Goal: Task Accomplishment & Management: Manage account settings

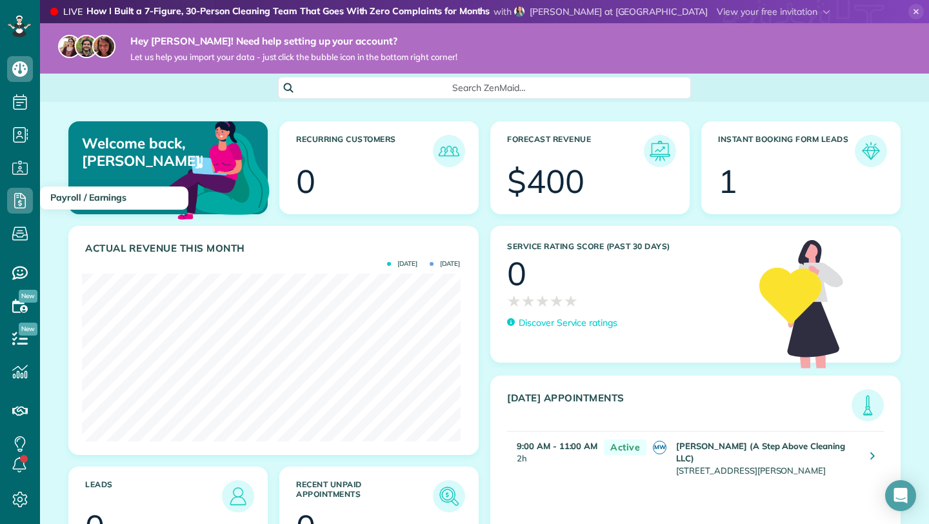
click at [74, 197] on span "Payroll / Earnings" at bounding box center [88, 198] width 76 height 12
click at [14, 198] on icon at bounding box center [20, 201] width 26 height 26
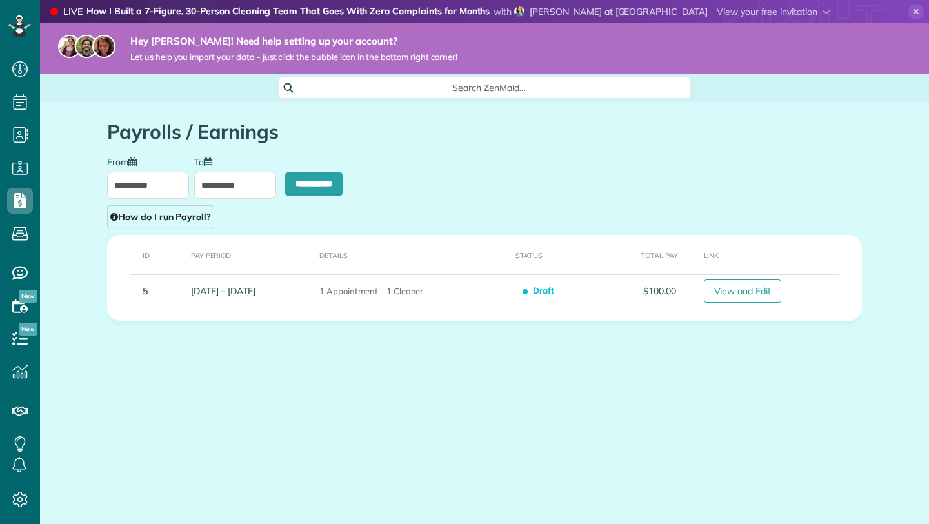
scroll to position [6, 6]
type input "**********"
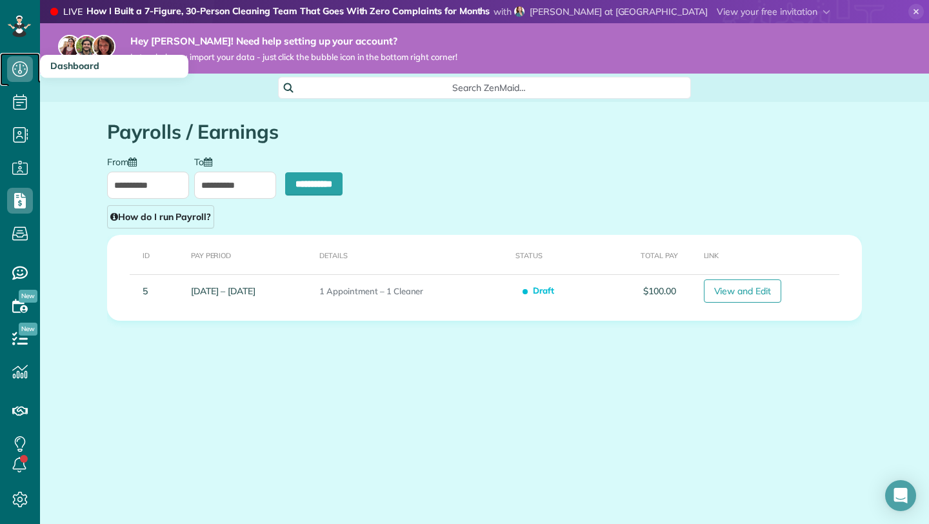
click at [14, 68] on icon at bounding box center [20, 69] width 26 height 26
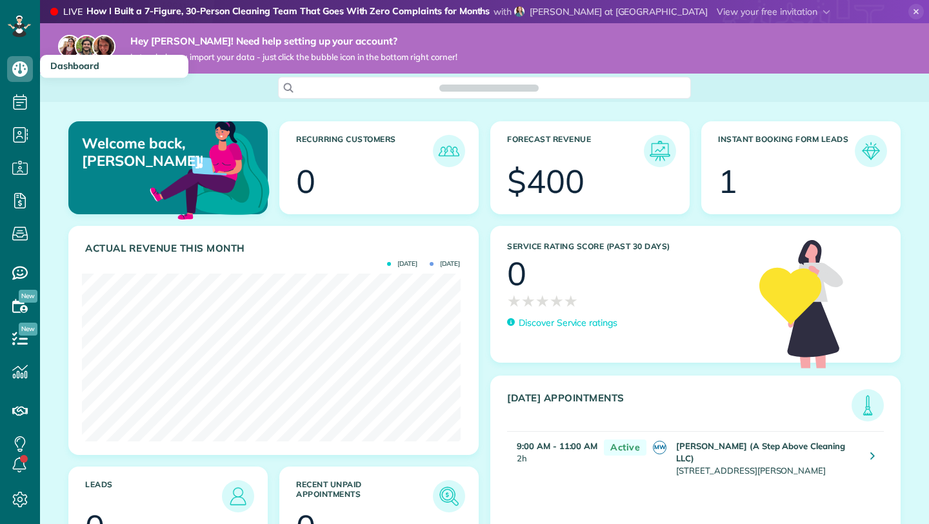
scroll to position [168, 378]
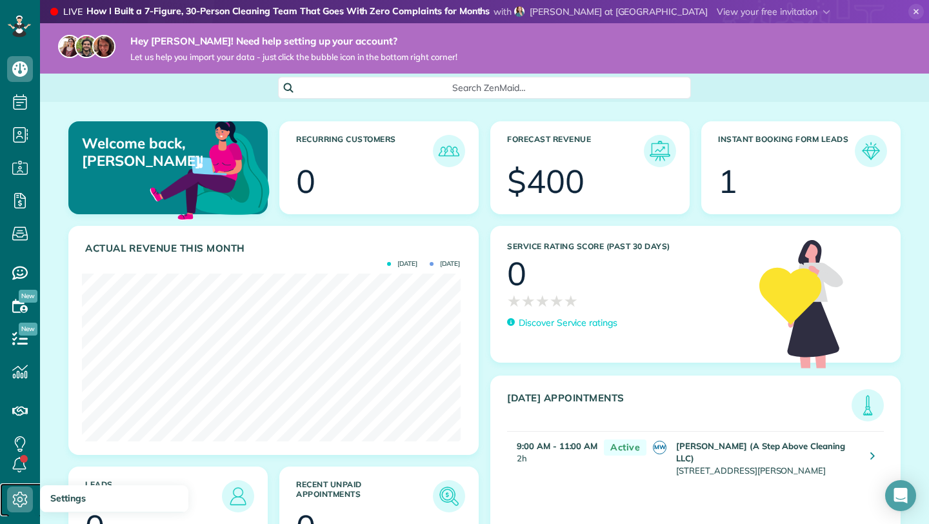
click at [20, 498] on icon at bounding box center [20, 500] width 26 height 26
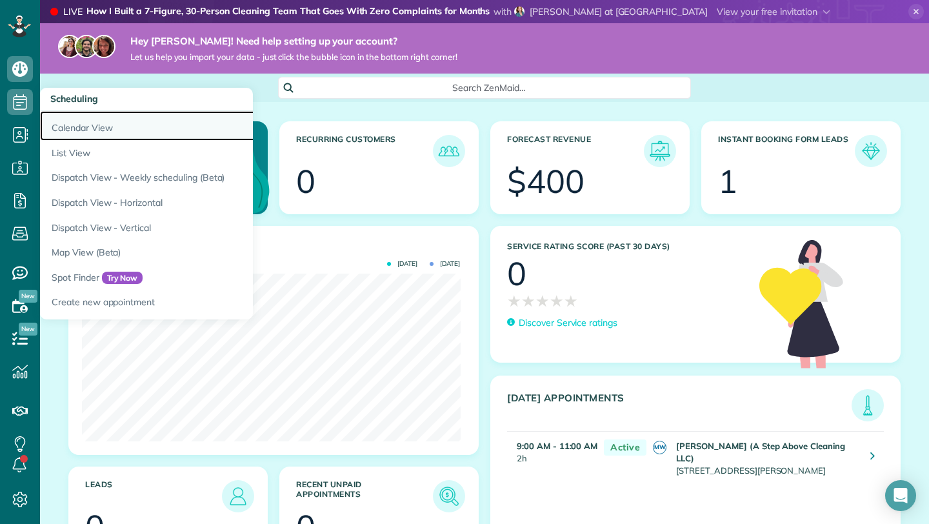
click at [85, 129] on link "Calendar View" at bounding box center [201, 126] width 323 height 30
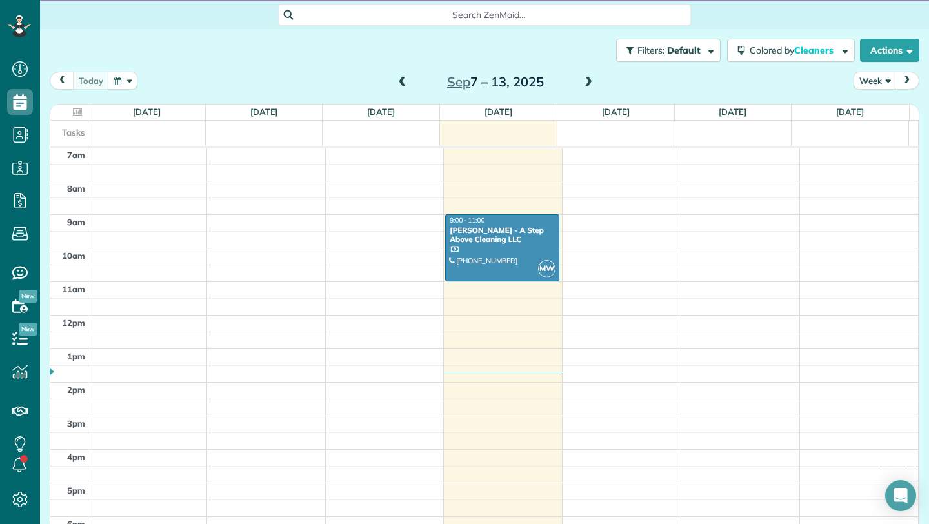
scroll to position [90, 0]
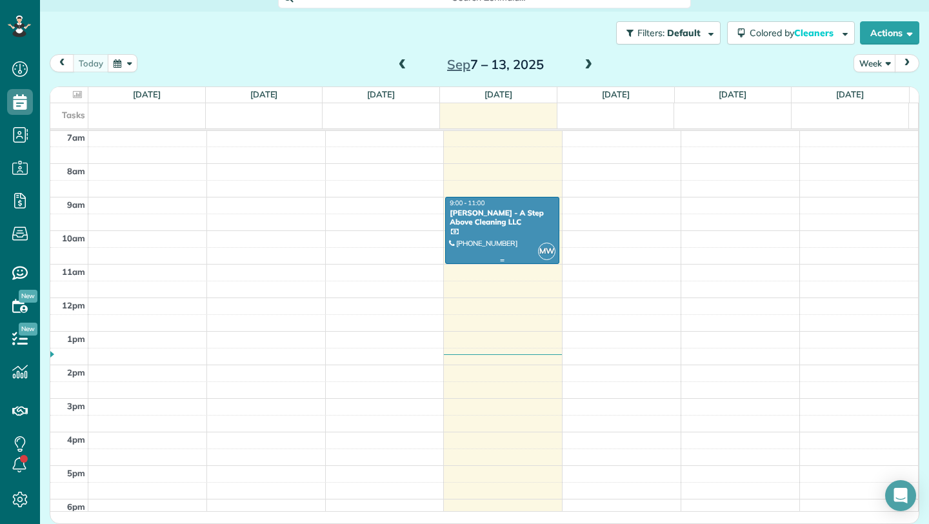
click at [477, 215] on div "Terri Willey - A Step Above Cleaning LLC" at bounding box center [502, 217] width 106 height 19
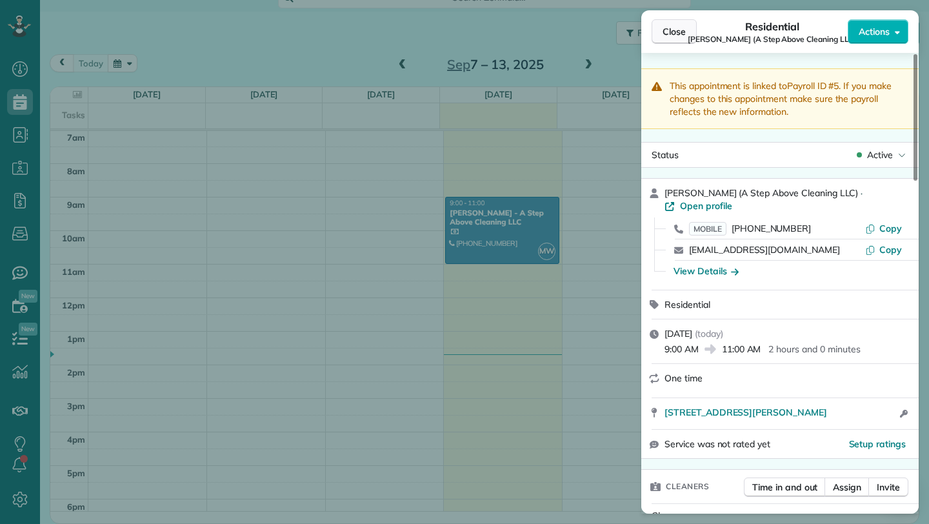
click at [688, 28] on button "Close" at bounding box center [674, 31] width 45 height 25
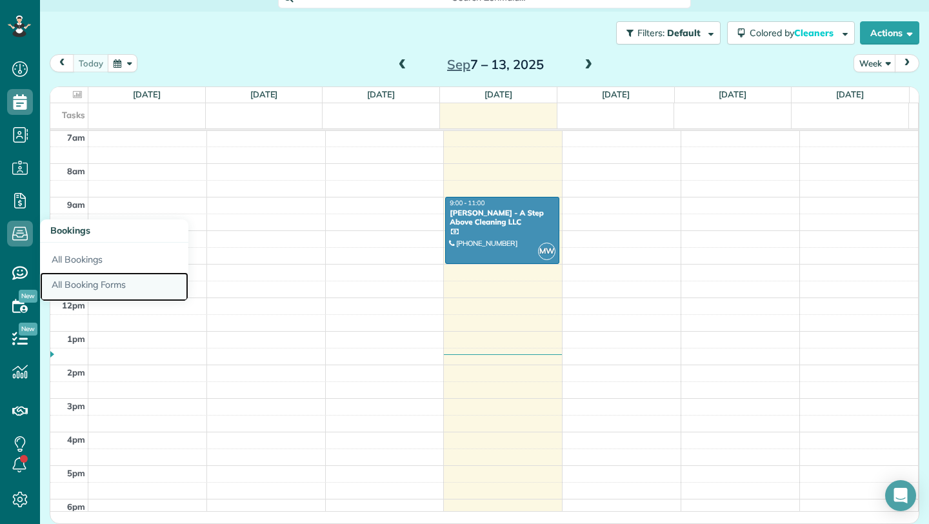
click at [76, 279] on link "All Booking Forms" at bounding box center [114, 287] width 148 height 30
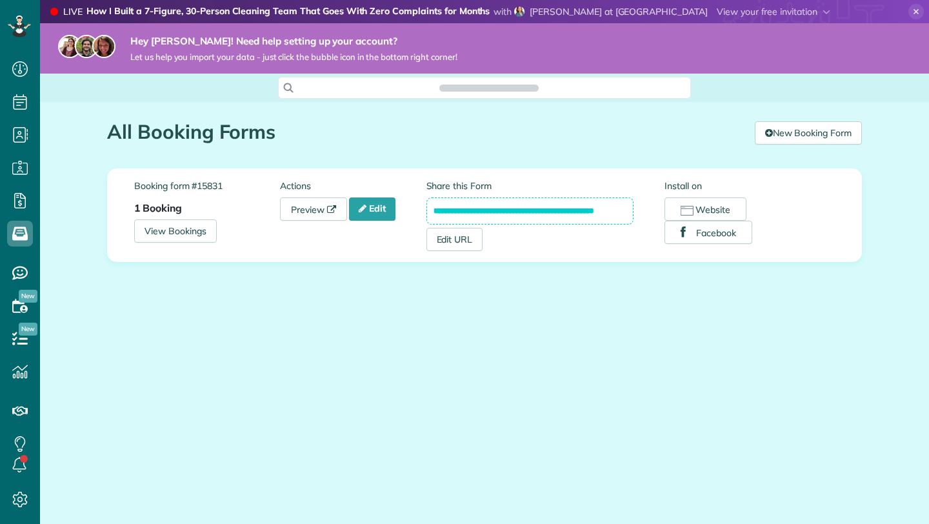
scroll to position [6, 6]
click at [203, 231] on link "View Bookings" at bounding box center [175, 230] width 83 height 23
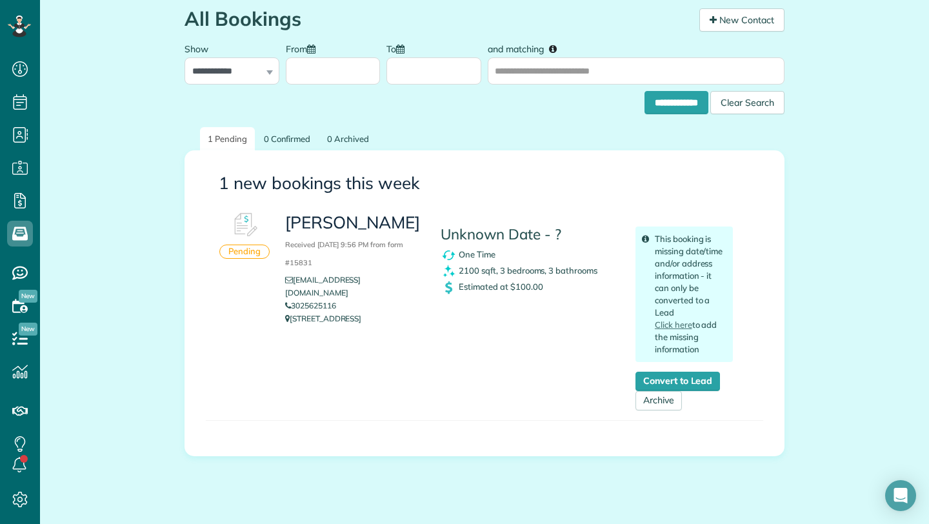
scroll to position [142, 0]
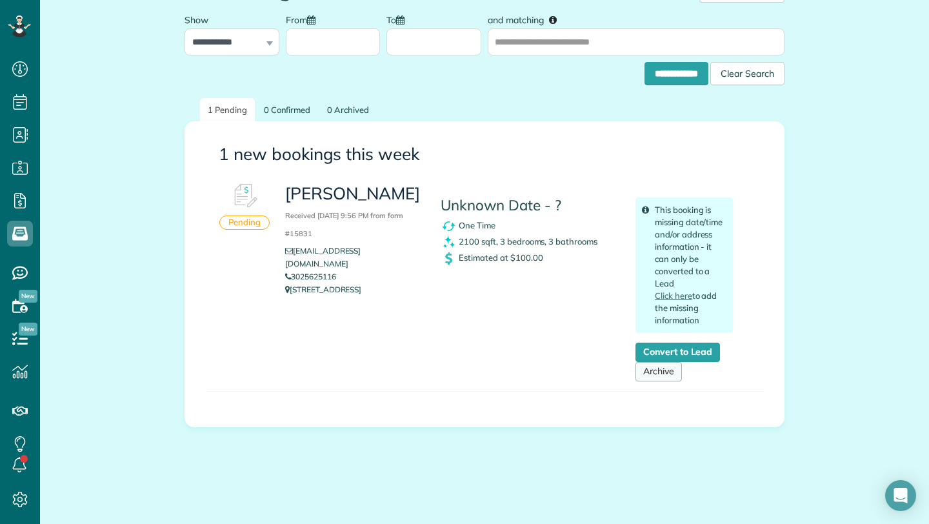
click at [654, 376] on link "Archive" at bounding box center [659, 371] width 46 height 19
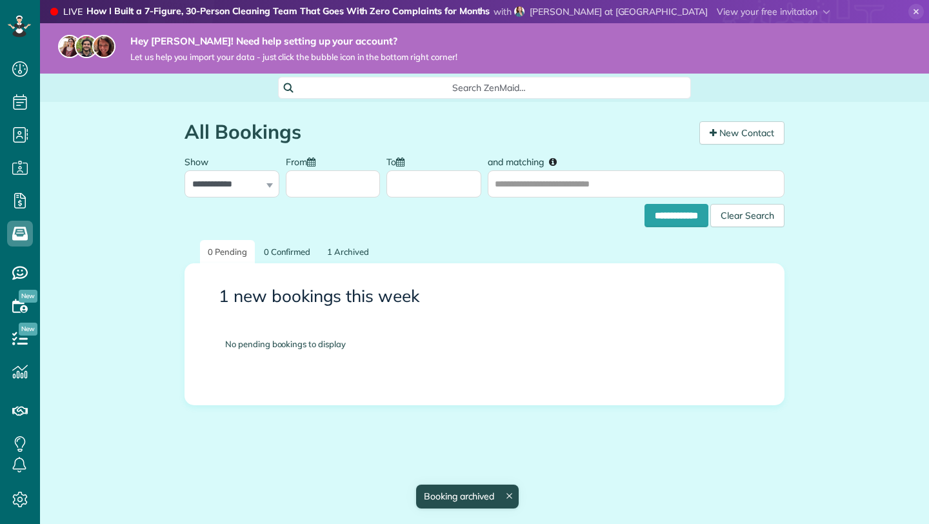
scroll to position [6, 6]
click at [123, 341] on div "**********" at bounding box center [484, 302] width 889 height 400
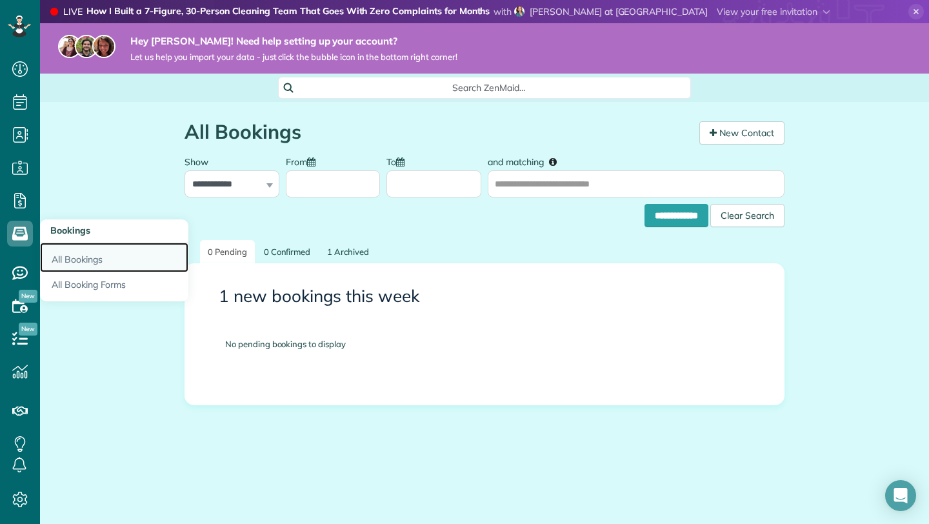
click at [86, 263] on link "All Bookings" at bounding box center [114, 258] width 148 height 30
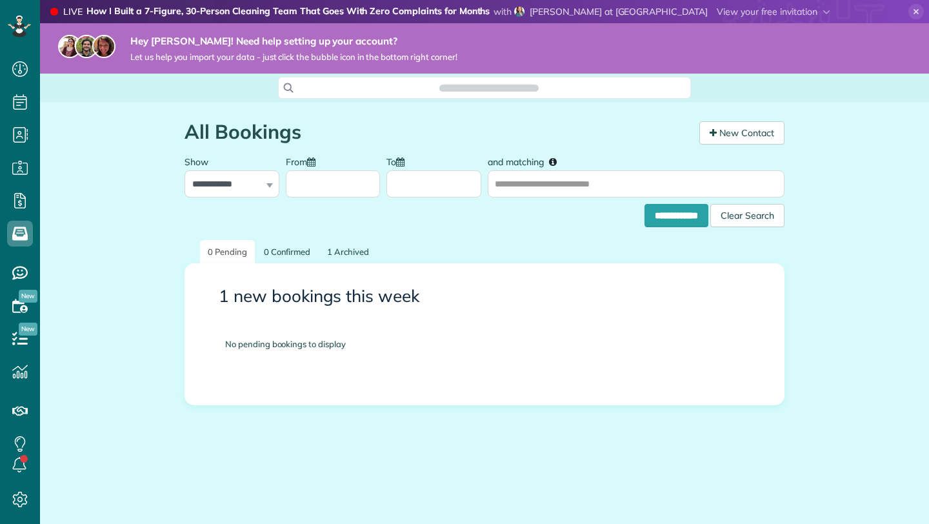
scroll to position [6, 6]
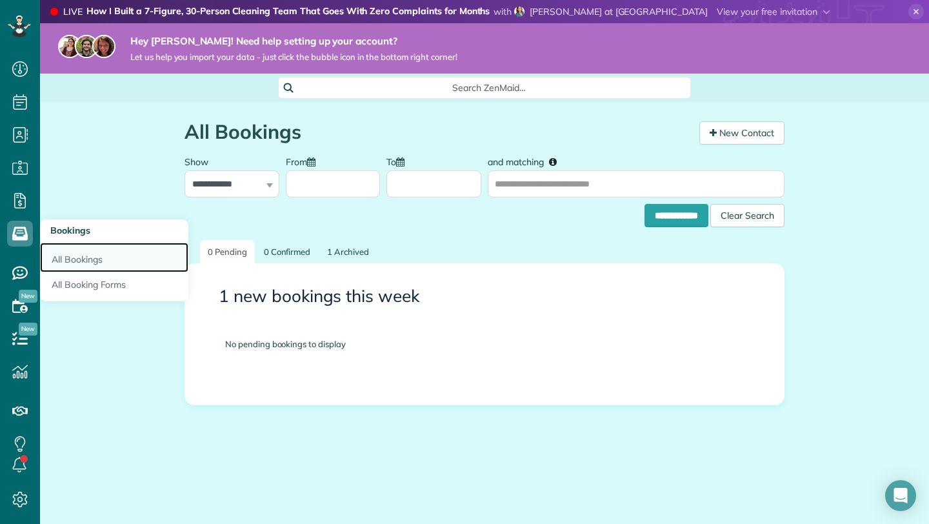
click at [74, 265] on link "All Bookings" at bounding box center [114, 258] width 148 height 30
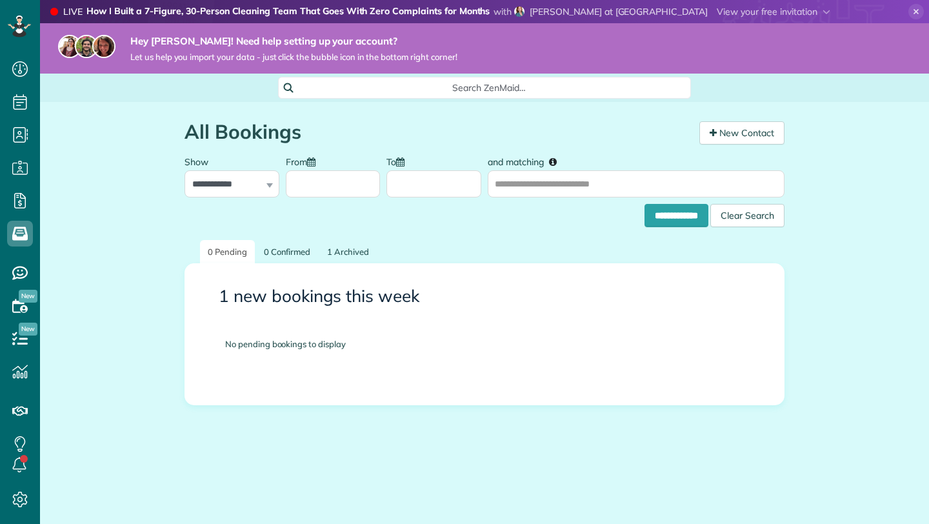
scroll to position [6, 6]
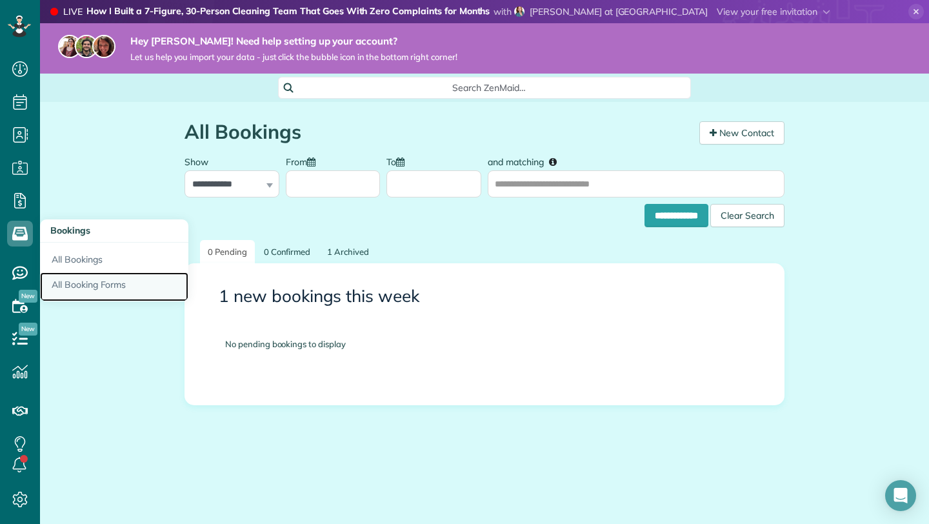
click at [87, 288] on link "All Booking Forms" at bounding box center [114, 287] width 148 height 30
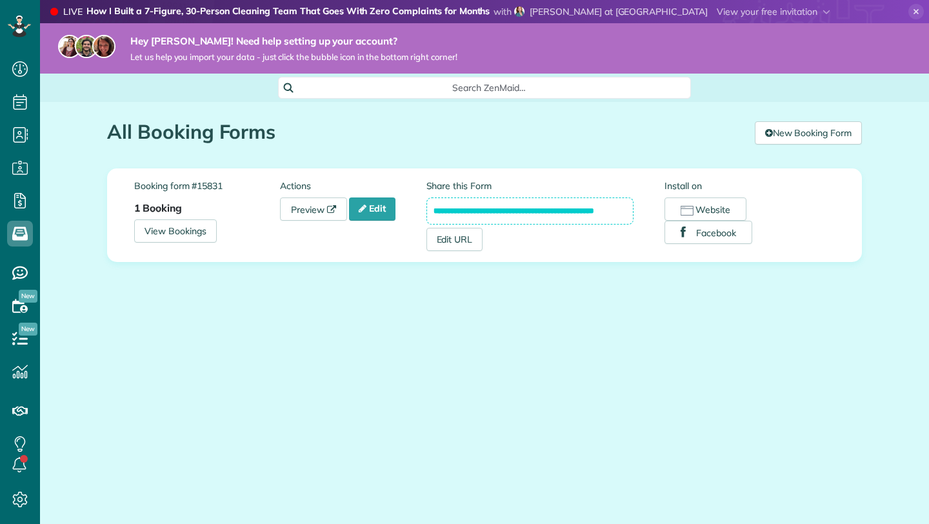
scroll to position [6, 6]
click at [372, 211] on link "Edit" at bounding box center [372, 208] width 46 height 23
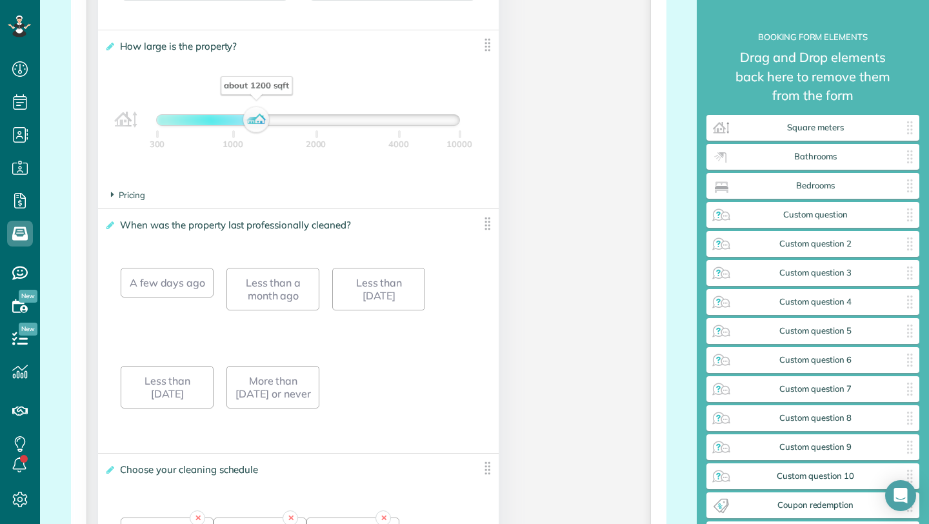
scroll to position [899, 0]
click at [132, 192] on span "Pricing" at bounding box center [128, 194] width 34 height 10
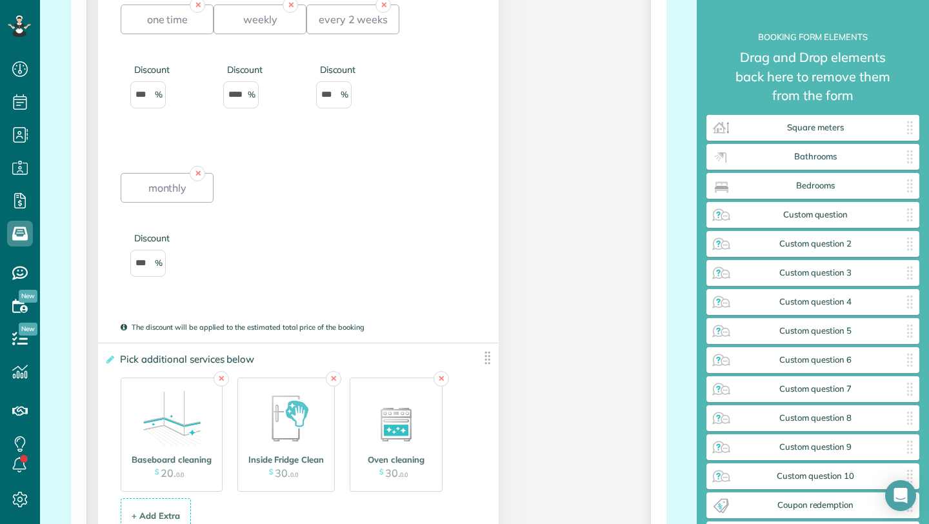
scroll to position [1461, 0]
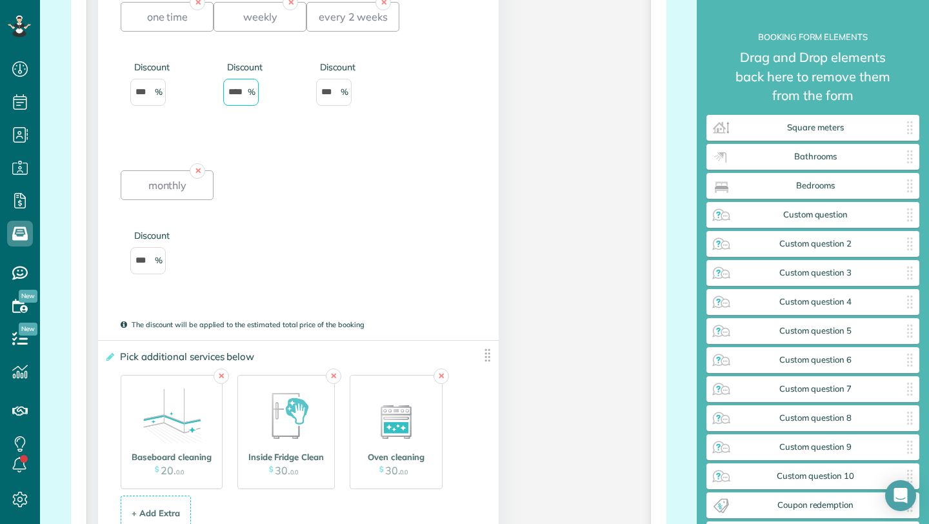
click at [241, 94] on input "****" at bounding box center [240, 92] width 35 height 27
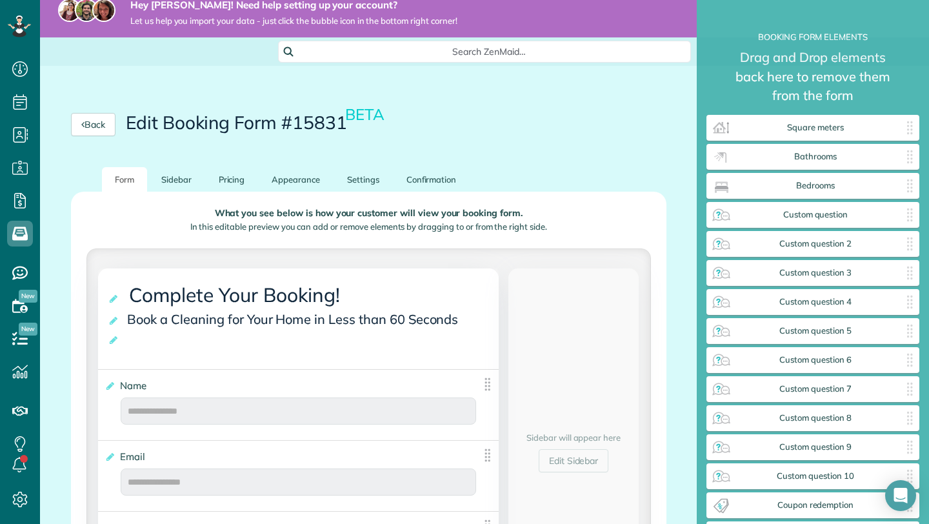
scroll to position [0, 0]
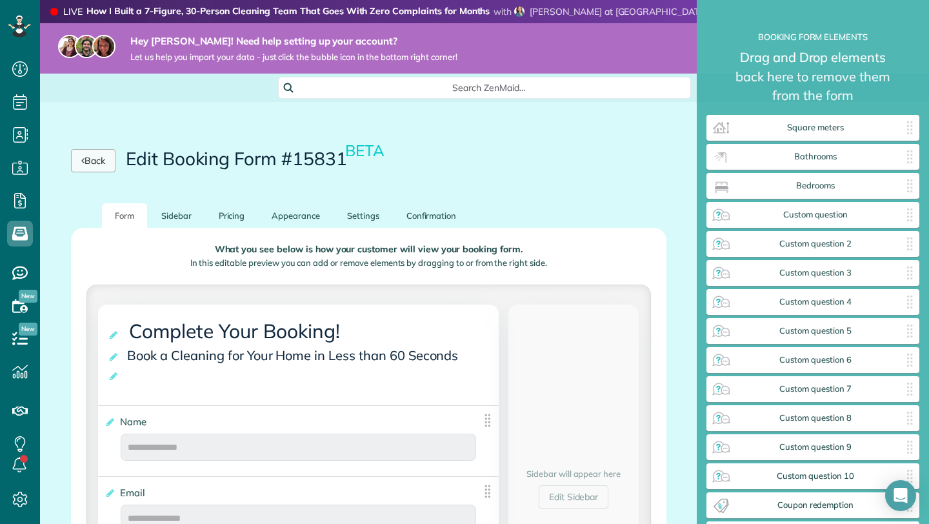
click at [101, 160] on link "Back" at bounding box center [93, 160] width 45 height 23
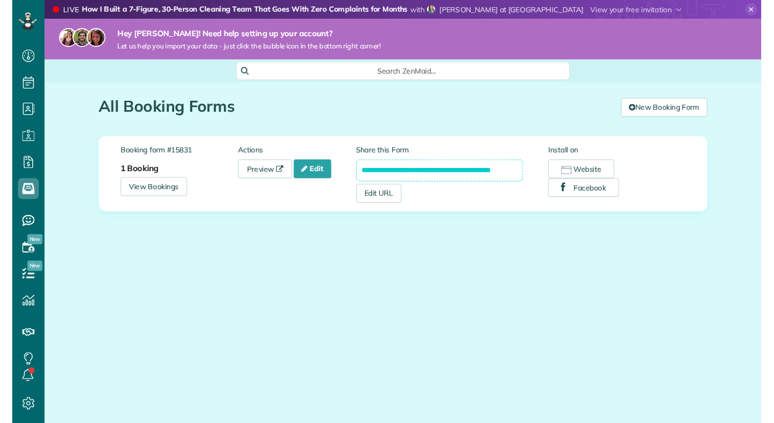
scroll to position [6, 6]
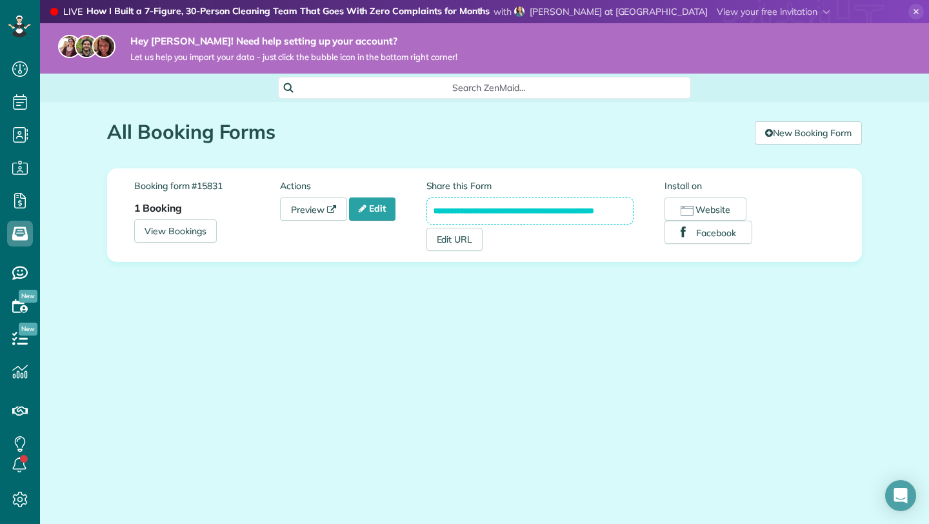
click at [529, 214] on input "**********" at bounding box center [531, 210] width 208 height 27
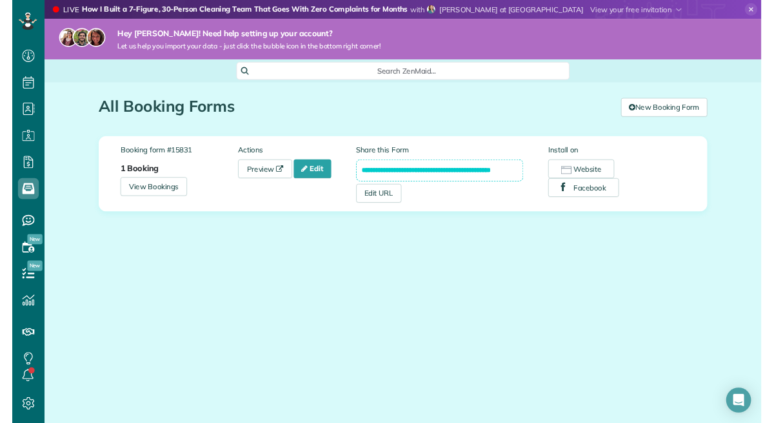
scroll to position [423, 40]
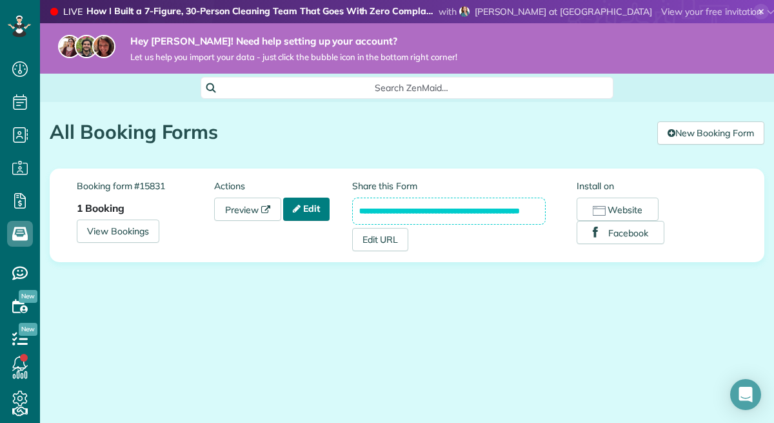
click at [314, 213] on link "Edit" at bounding box center [306, 208] width 46 height 23
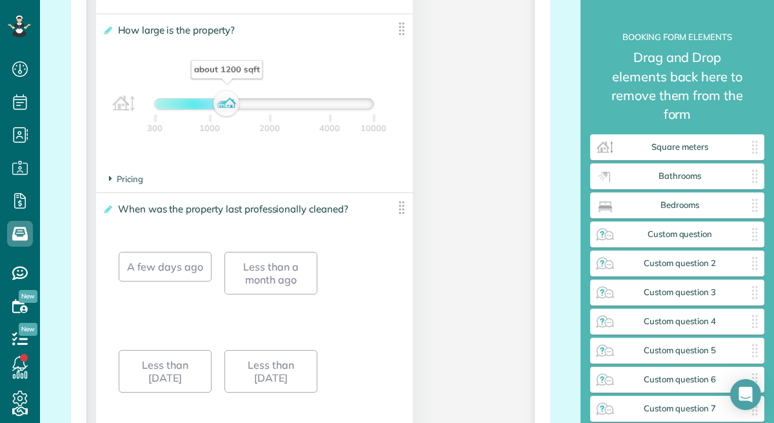
scroll to position [925, 0]
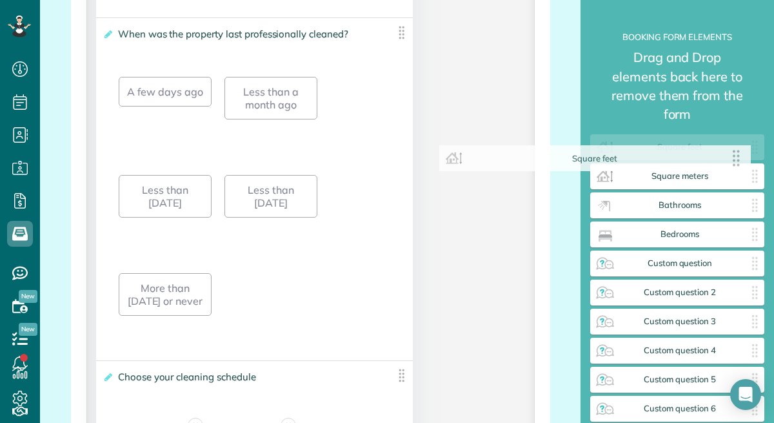
drag, startPoint x: 396, startPoint y: 35, endPoint x: 749, endPoint y: 161, distance: 374.8
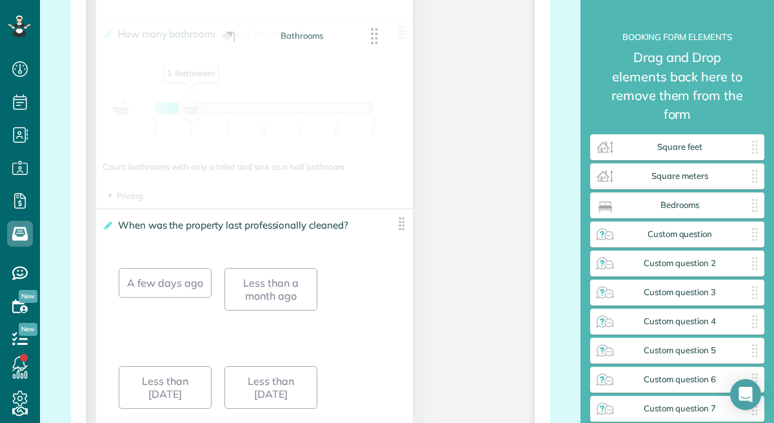
drag, startPoint x: 689, startPoint y: 210, endPoint x: 312, endPoint y: 41, distance: 412.5
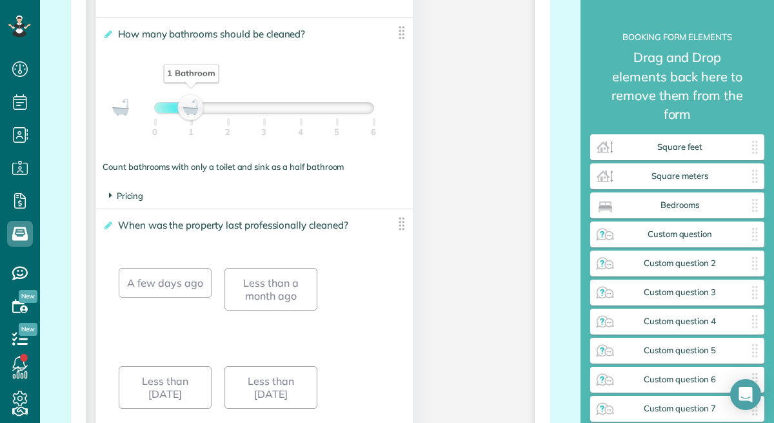
click at [130, 196] on span "Pricing" at bounding box center [126, 195] width 34 height 10
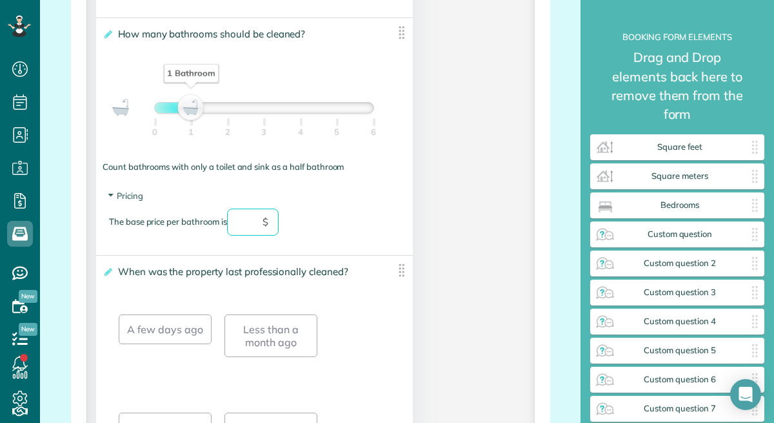
click at [245, 227] on input "text" at bounding box center [253, 221] width 52 height 27
click at [354, 232] on div "The base price per bathroom is ** $" at bounding box center [254, 228] width 291 height 40
type input "**"
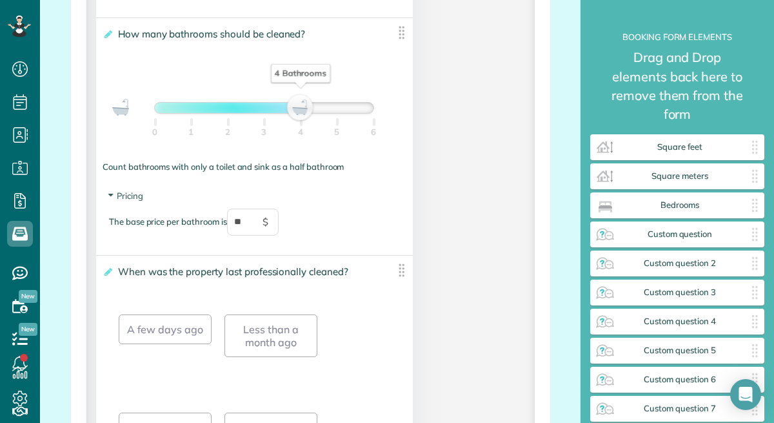
drag, startPoint x: 196, startPoint y: 109, endPoint x: 310, endPoint y: 116, distance: 113.8
click at [310, 114] on div "4 Bathrooms 0 1 2 3 4 5 6" at bounding box center [264, 108] width 220 height 12
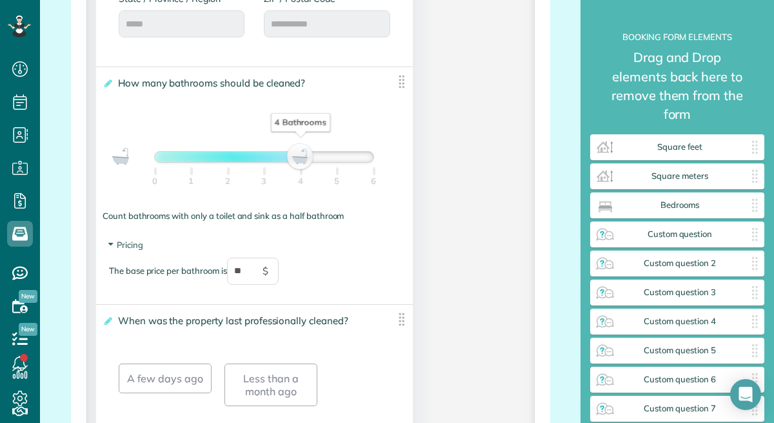
scroll to position [875, 0]
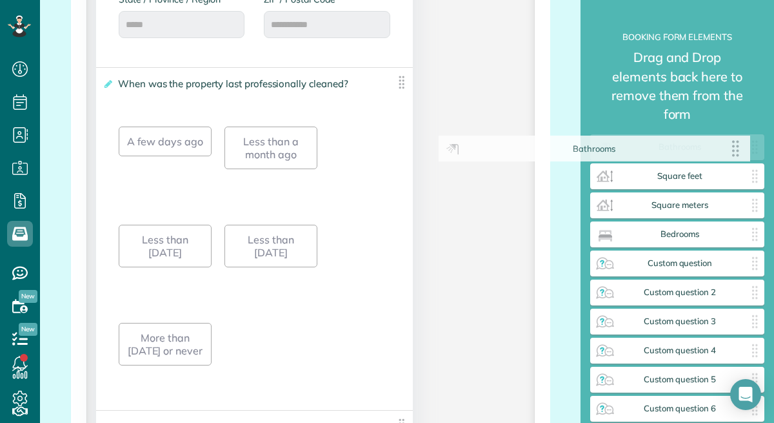
drag, startPoint x: 396, startPoint y: 86, endPoint x: 740, endPoint y: 154, distance: 350.1
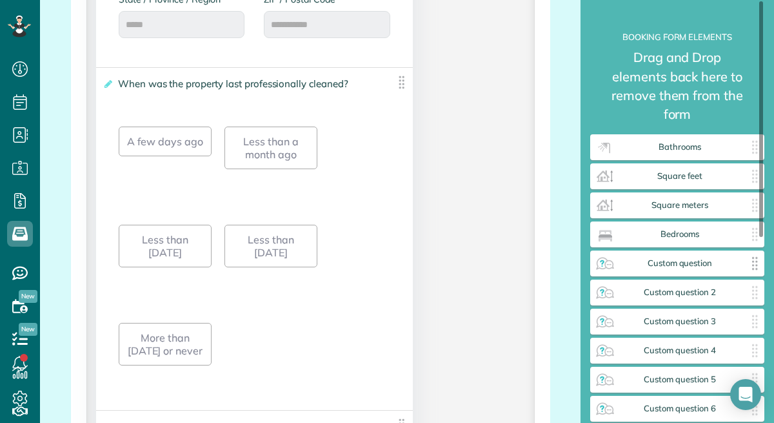
click at [682, 267] on span "Custom question" at bounding box center [680, 263] width 129 height 10
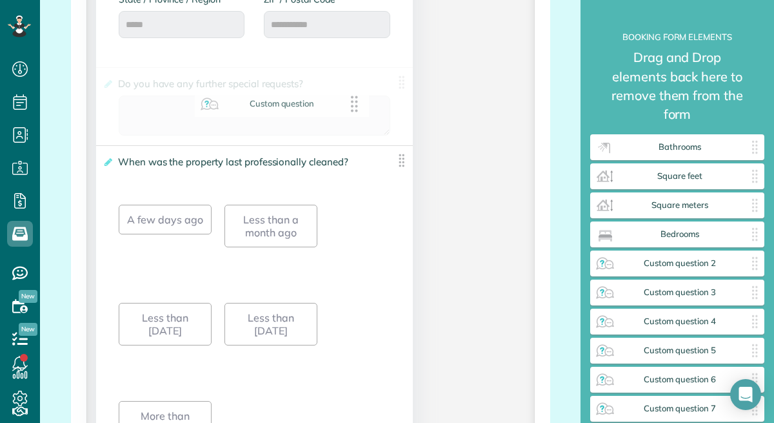
drag, startPoint x: 682, startPoint y: 267, endPoint x: 285, endPoint y: 107, distance: 428.6
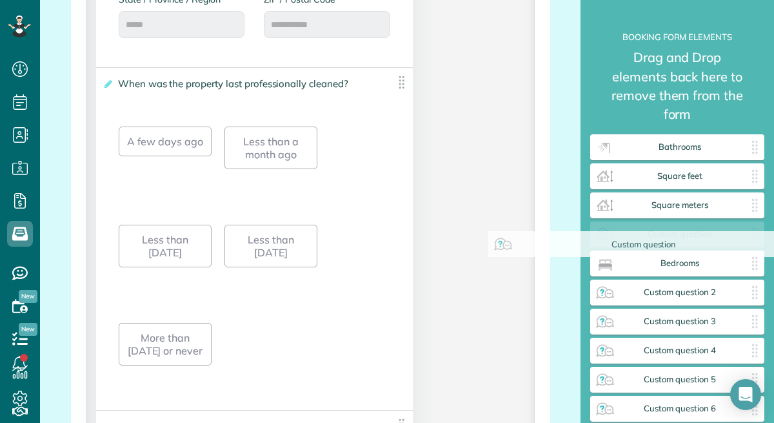
drag, startPoint x: 326, startPoint y: 81, endPoint x: 719, endPoint y: 245, distance: 425.9
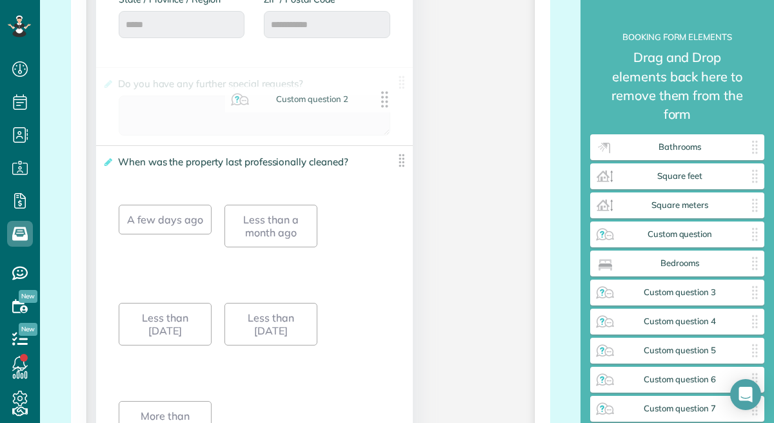
drag, startPoint x: 693, startPoint y: 296, endPoint x: 327, endPoint y: 103, distance: 413.7
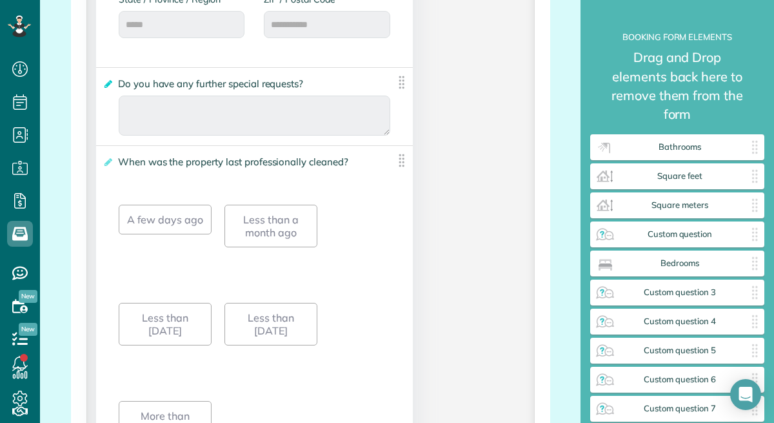
click at [108, 81] on icon at bounding box center [108, 83] width 10 height 9
click at [0, 0] on input "**********" at bounding box center [0, 0] width 0 height 0
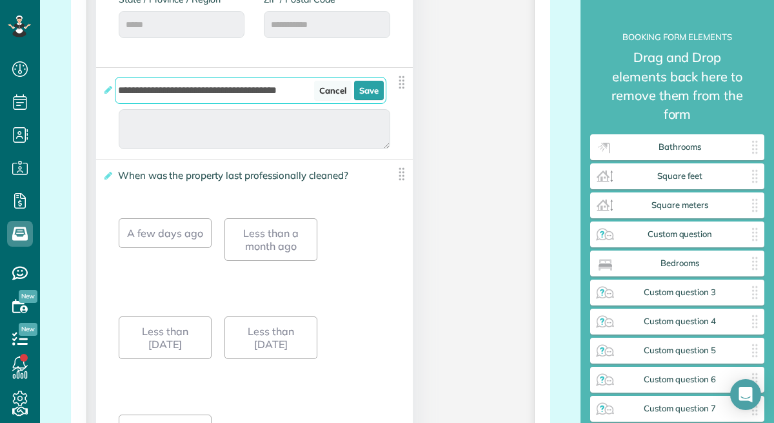
click at [328, 93] on link "Cancel" at bounding box center [332, 90] width 37 height 19
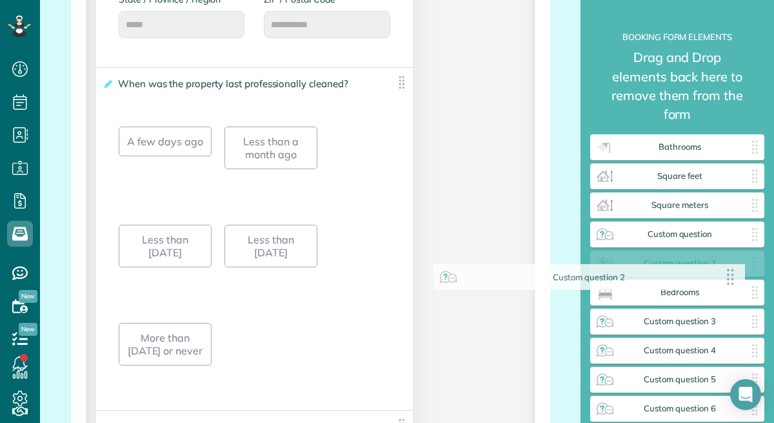
drag, startPoint x: 397, startPoint y: 84, endPoint x: 736, endPoint y: 281, distance: 392.4
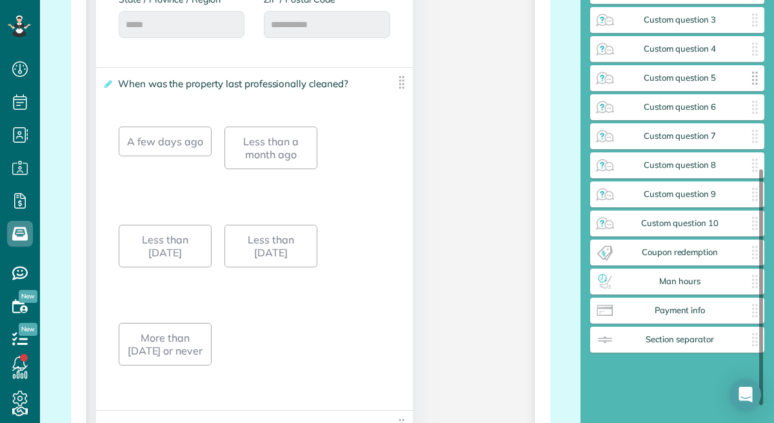
scroll to position [302, 0]
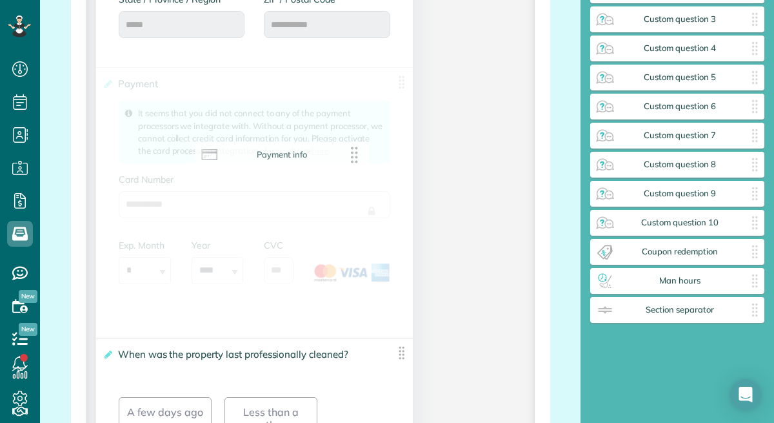
drag, startPoint x: 680, startPoint y: 314, endPoint x: 284, endPoint y: 159, distance: 425.5
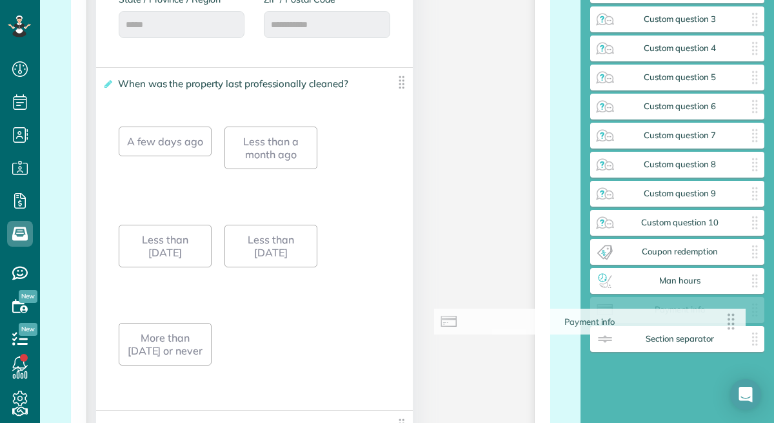
drag, startPoint x: 379, startPoint y: 81, endPoint x: 718, endPoint y: 322, distance: 416.0
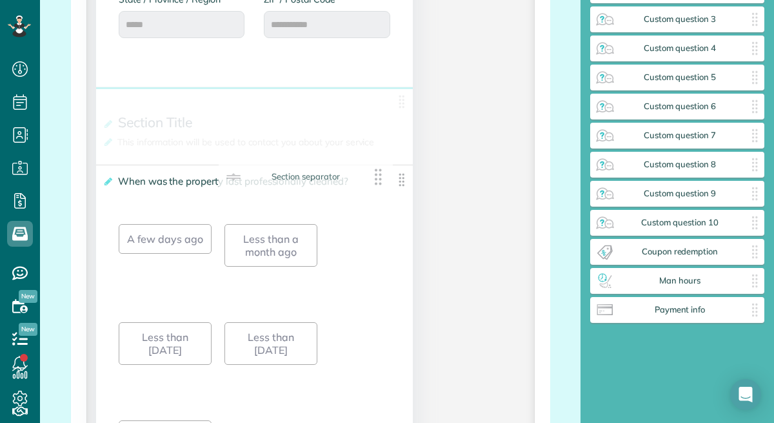
drag, startPoint x: 696, startPoint y: 344, endPoint x: 323, endPoint y: 181, distance: 407.0
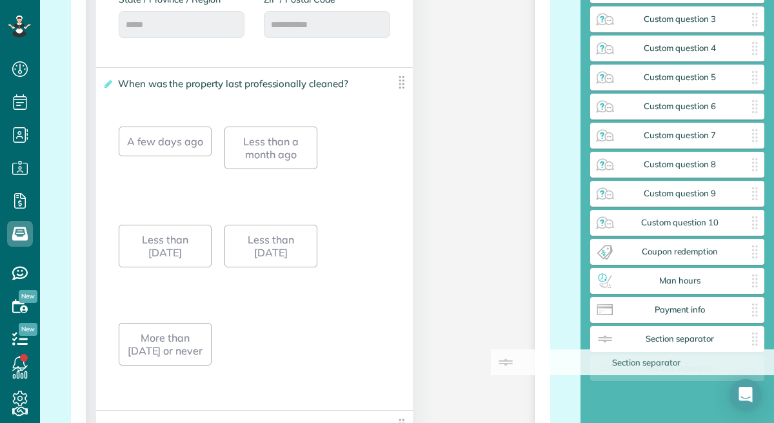
drag, startPoint x: 297, startPoint y: 108, endPoint x: 693, endPoint y: 370, distance: 474.9
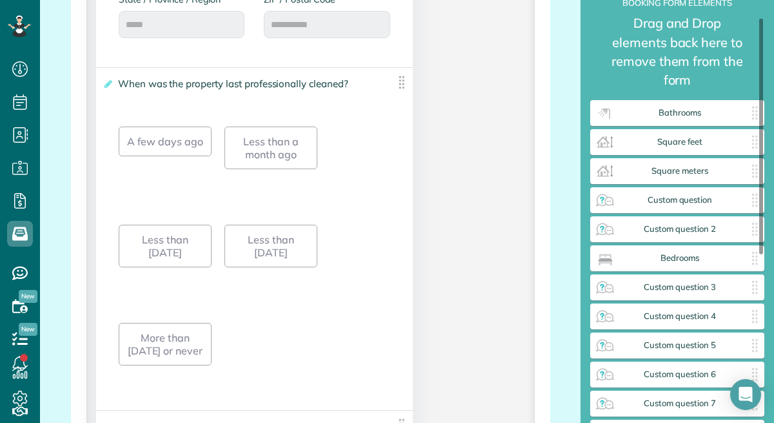
scroll to position [22, 0]
